Goal: Task Accomplishment & Management: Use online tool/utility

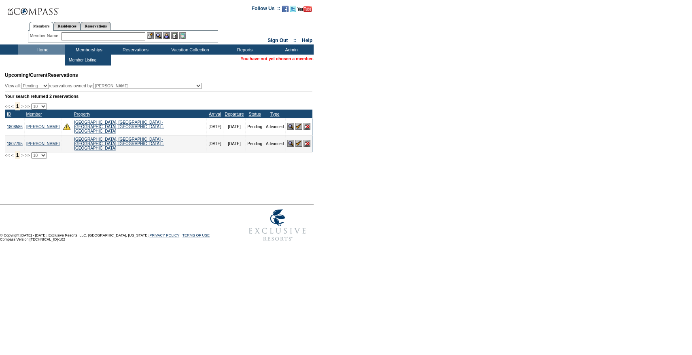
click at [87, 35] on input "text" at bounding box center [103, 36] width 84 height 8
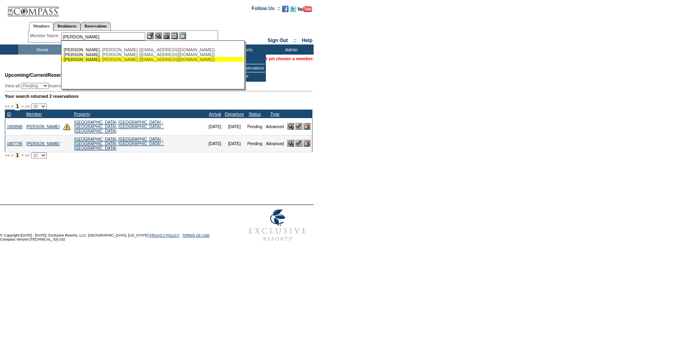
click at [124, 59] on div "Verni , Ralph (rfv@rfverni.com)" at bounding box center [153, 59] width 178 height 5
type input "Verni, Ralph (rfv@rfverni.com)"
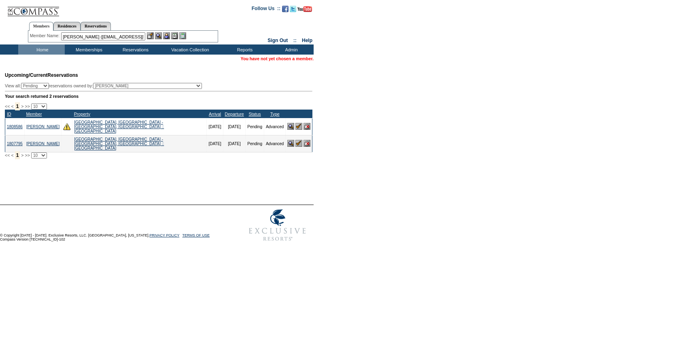
click at [170, 36] on img at bounding box center [166, 35] width 7 height 7
click at [147, 34] on div "Verni, Ralph (rfv@rfverni.com) Verni , Kathy (kathyilmk@gmail.com) Verni , Rach…" at bounding box center [104, 36] width 86 height 8
click at [150, 34] on img at bounding box center [150, 35] width 7 height 7
